Goal: Navigation & Orientation: Find specific page/section

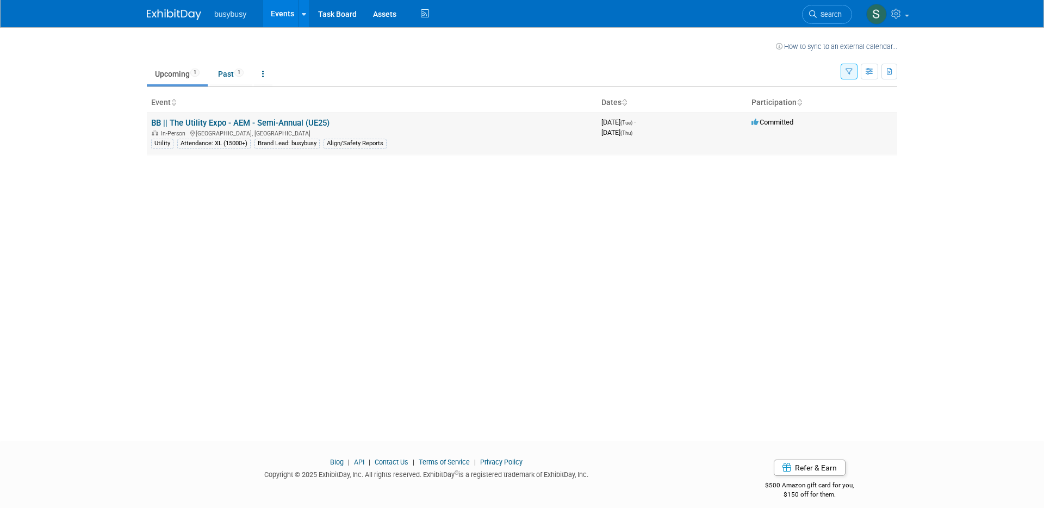
click at [239, 122] on link "BB || The Utility Expo - AEM - Semi-Annual (UE25)" at bounding box center [240, 123] width 178 height 10
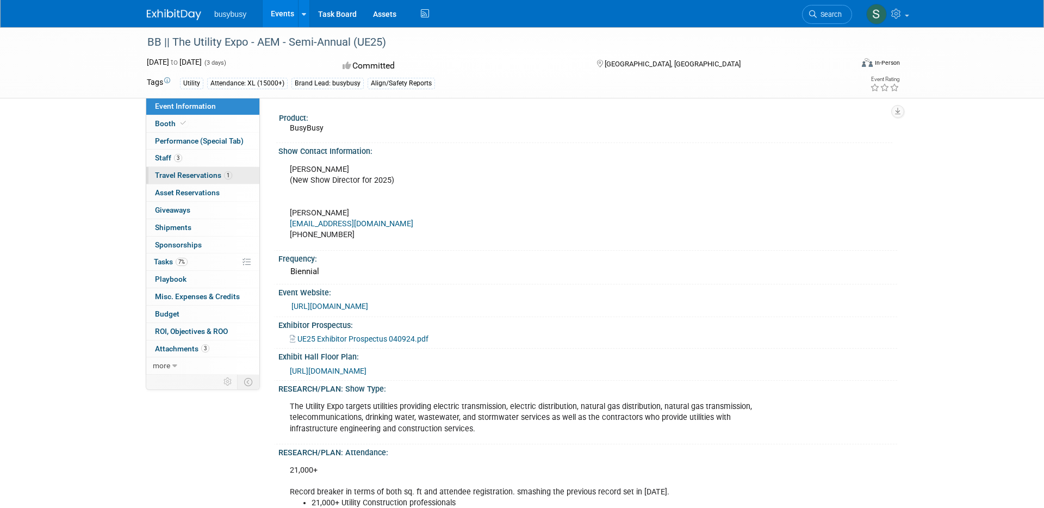
click at [221, 172] on span "Travel Reservations 1" at bounding box center [193, 175] width 77 height 9
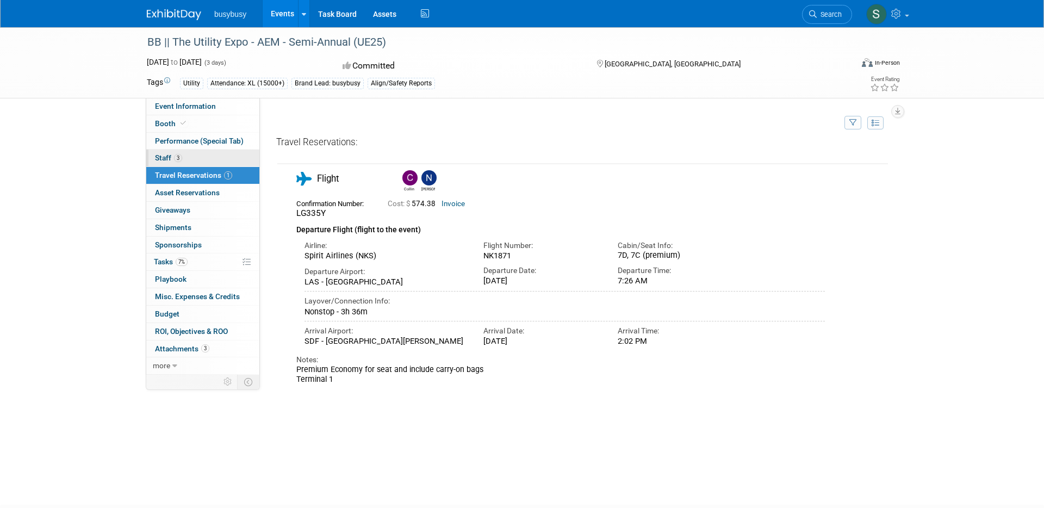
click at [159, 156] on span "Staff 3" at bounding box center [168, 157] width 27 height 9
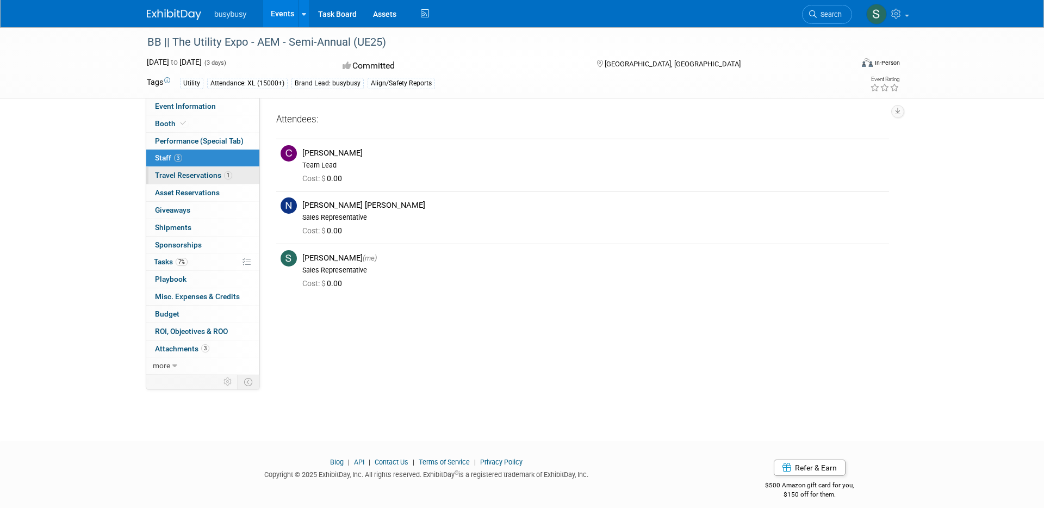
click at [192, 171] on span "Travel Reservations 1" at bounding box center [193, 175] width 77 height 9
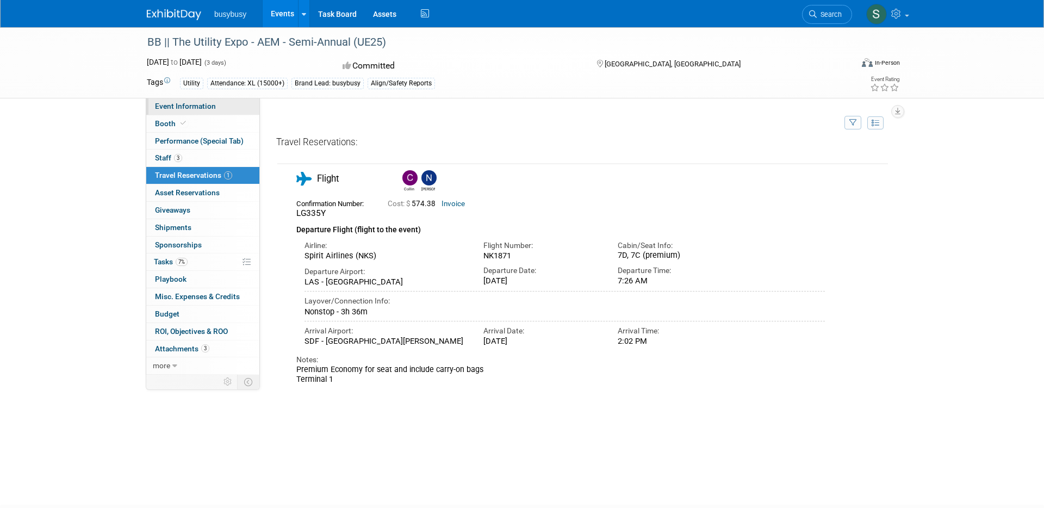
click at [202, 105] on span "Event Information" at bounding box center [185, 106] width 61 height 9
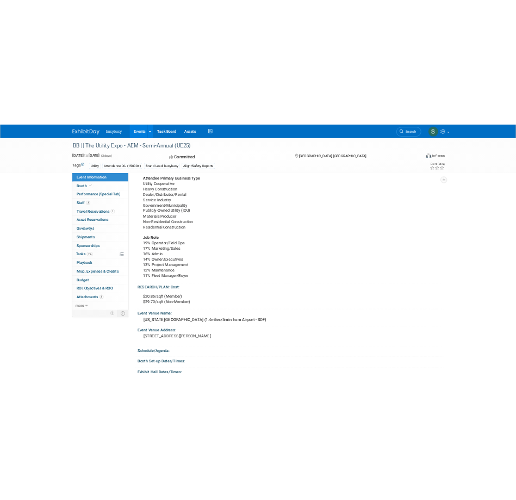
scroll to position [589, 0]
